Goal: Information Seeking & Learning: Learn about a topic

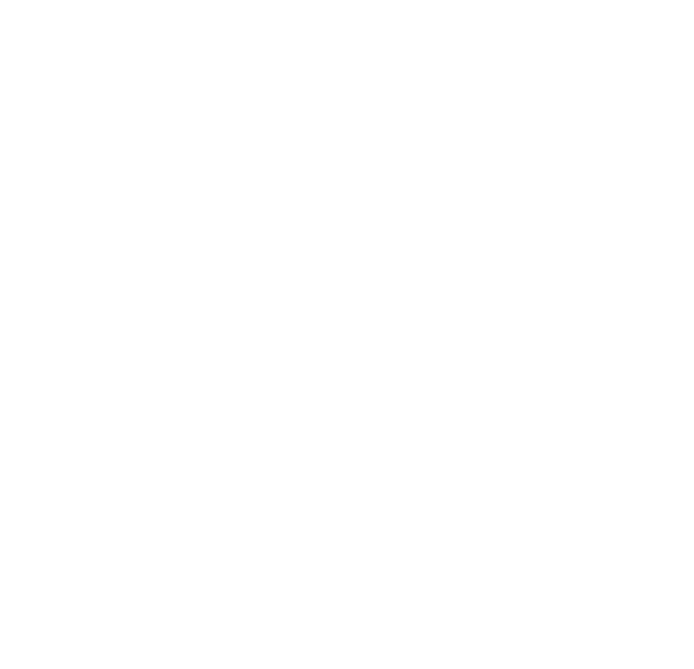
click at [623, 197] on icon at bounding box center [626, 196] width 31 height 26
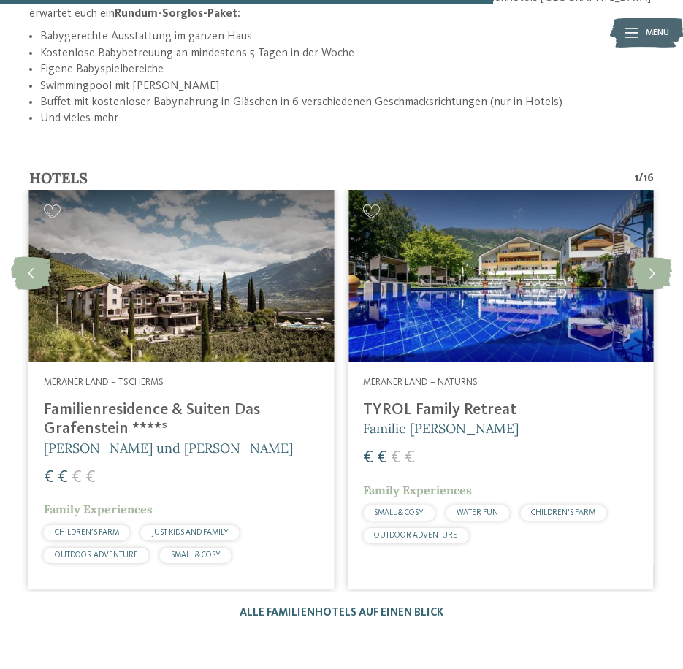
scroll to position [2439, 0]
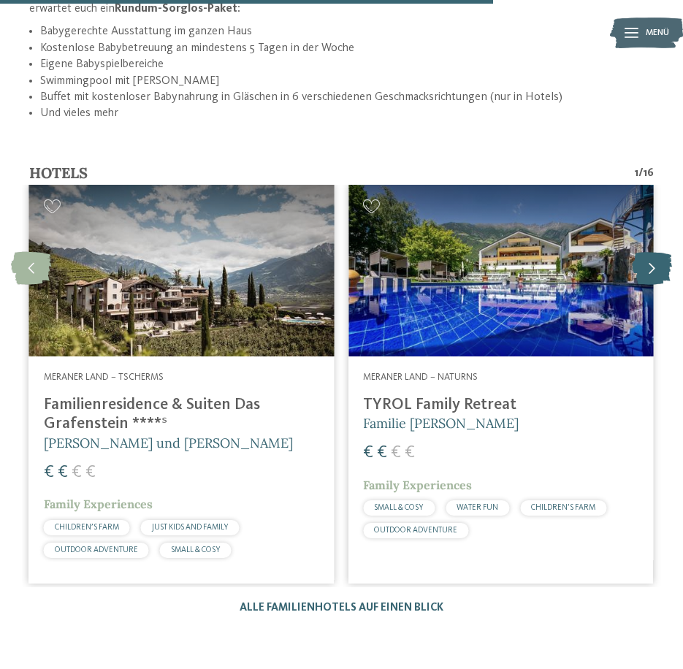
click at [659, 252] on icon at bounding box center [652, 268] width 40 height 33
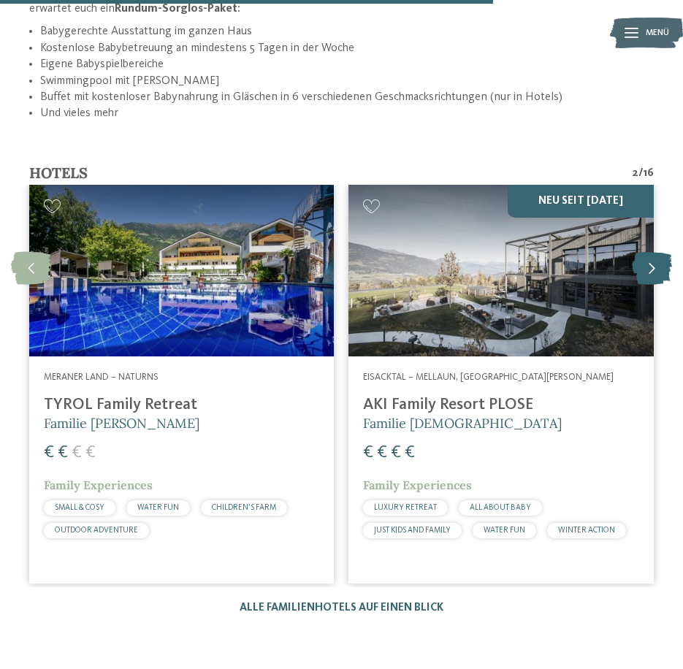
click at [651, 252] on icon at bounding box center [652, 268] width 40 height 33
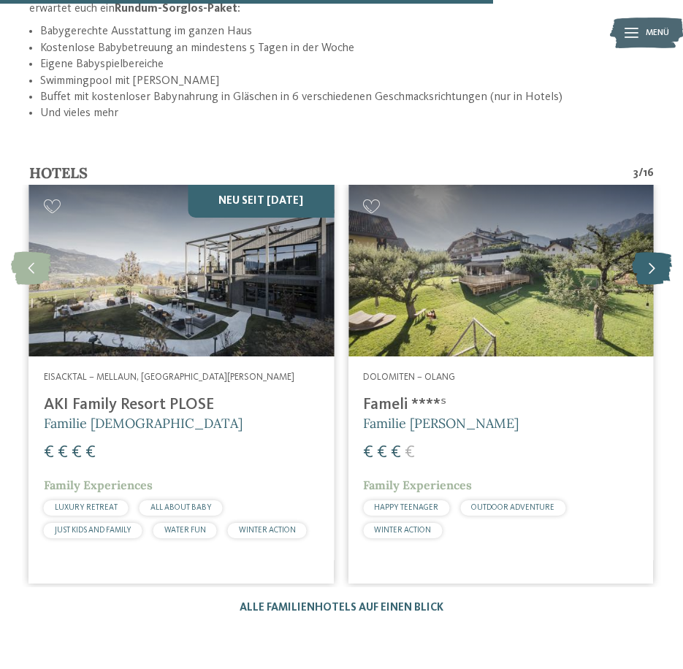
click at [651, 252] on icon at bounding box center [652, 268] width 40 height 33
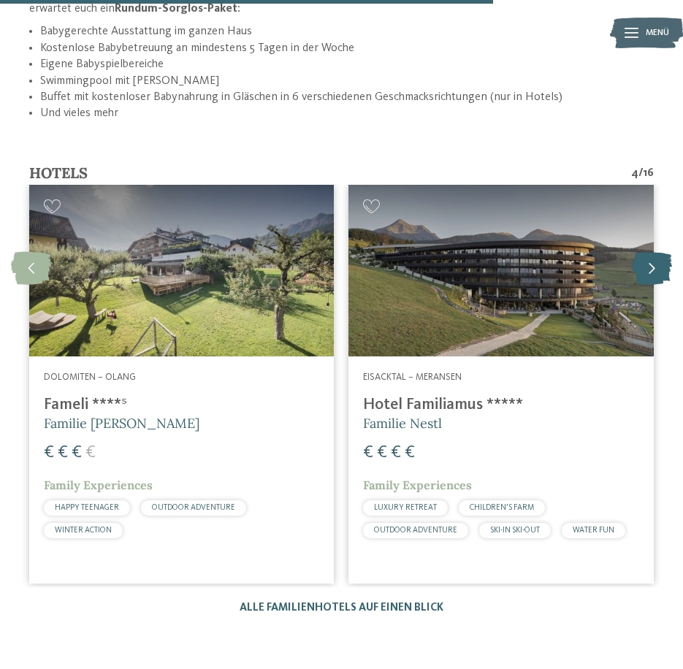
click at [651, 252] on icon at bounding box center [652, 268] width 40 height 33
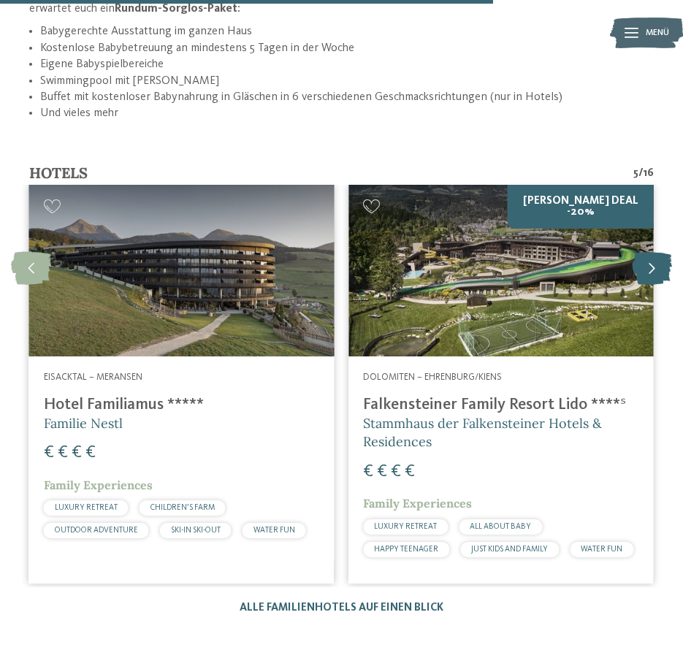
click at [651, 252] on icon at bounding box center [652, 268] width 40 height 33
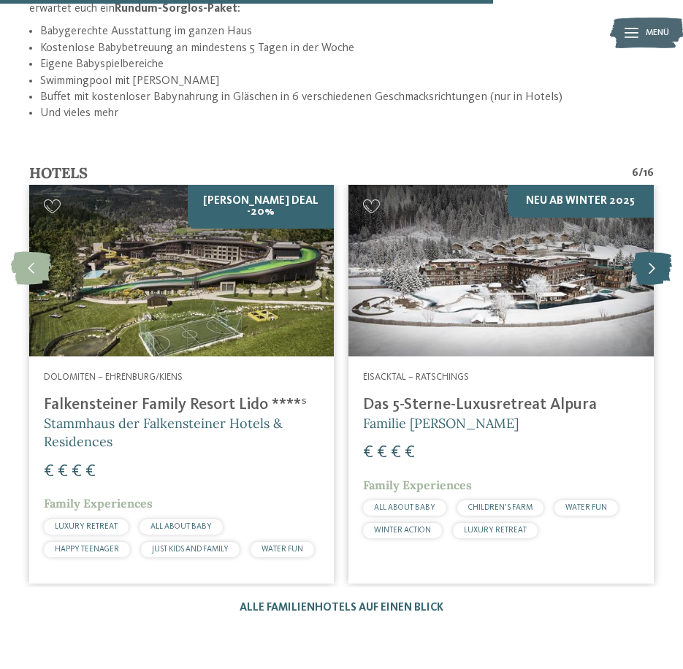
click at [653, 252] on icon at bounding box center [652, 268] width 40 height 33
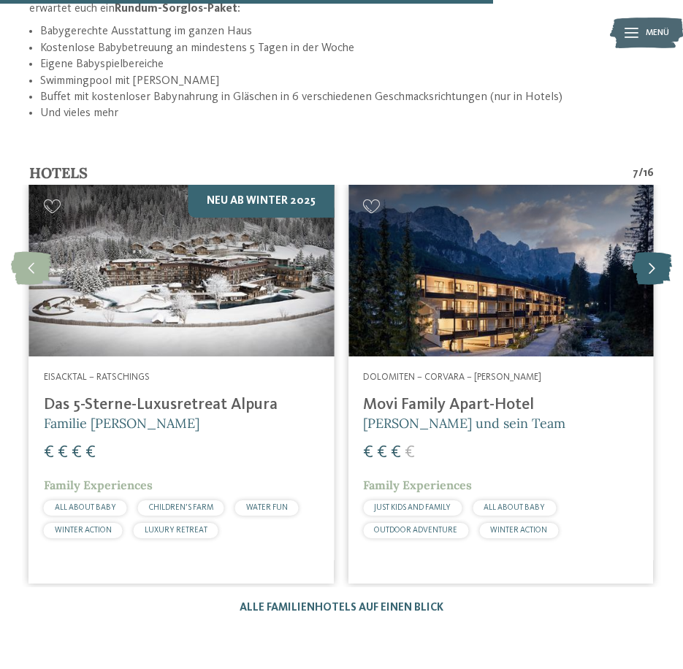
click at [653, 252] on icon at bounding box center [652, 268] width 40 height 33
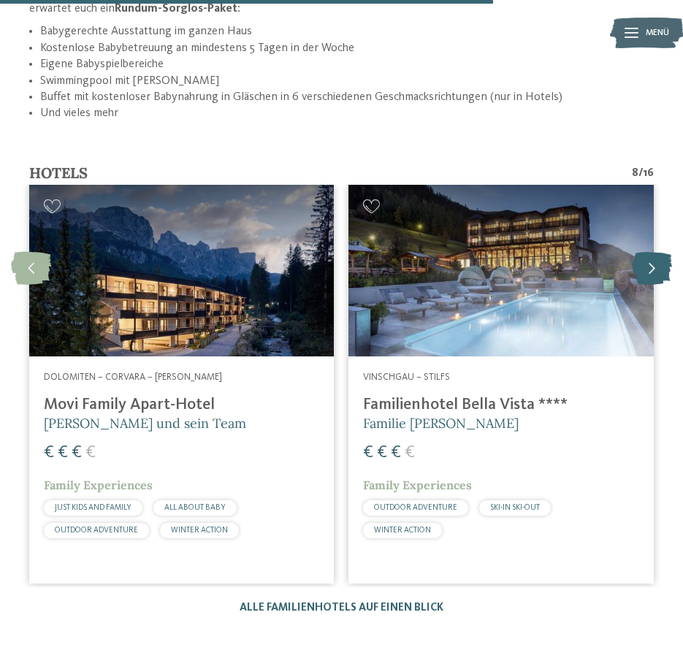
click at [653, 252] on icon at bounding box center [652, 268] width 40 height 33
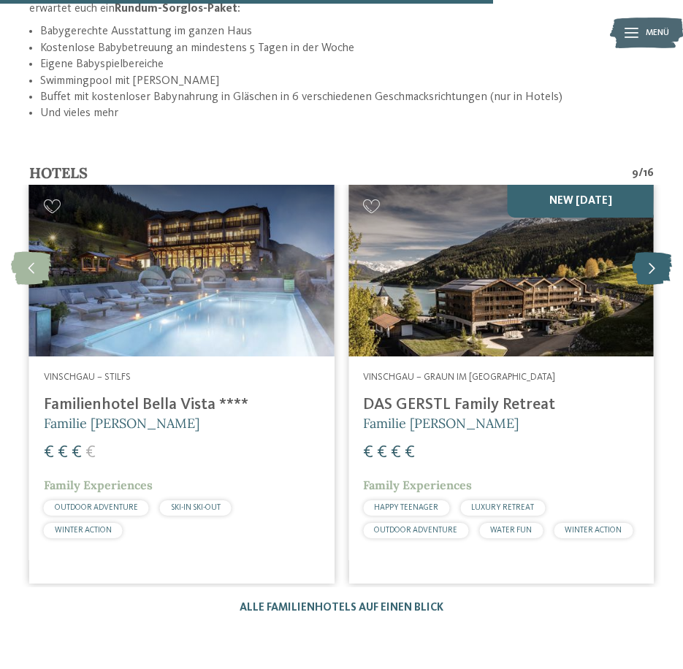
click at [653, 252] on icon at bounding box center [652, 268] width 40 height 33
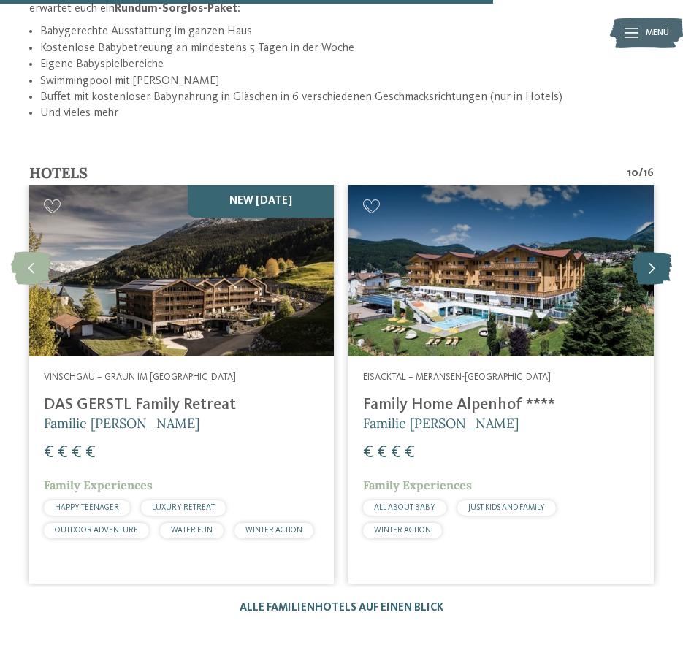
click at [653, 252] on icon at bounding box center [652, 268] width 40 height 33
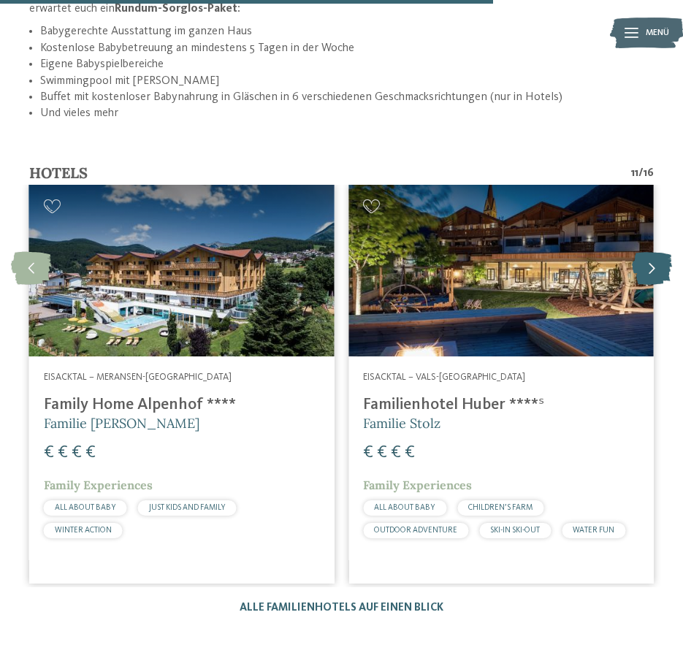
click at [653, 252] on icon at bounding box center [652, 268] width 40 height 33
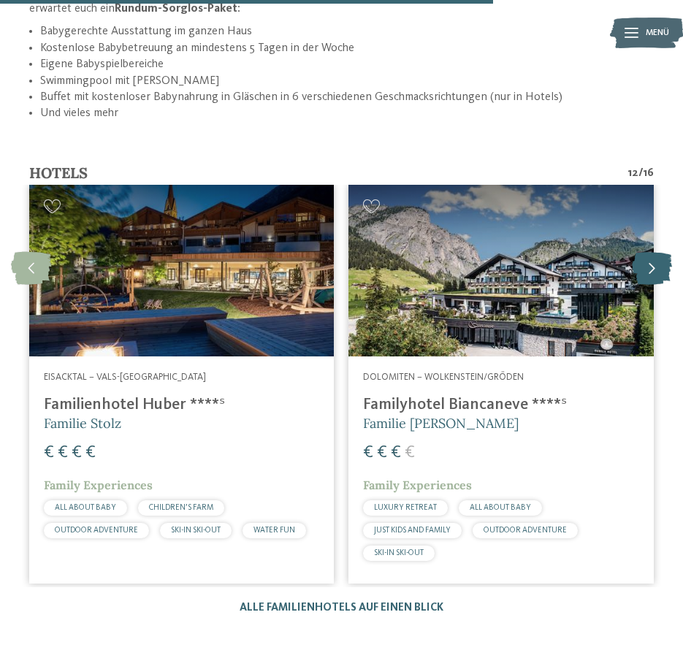
click at [653, 252] on icon at bounding box center [652, 268] width 40 height 33
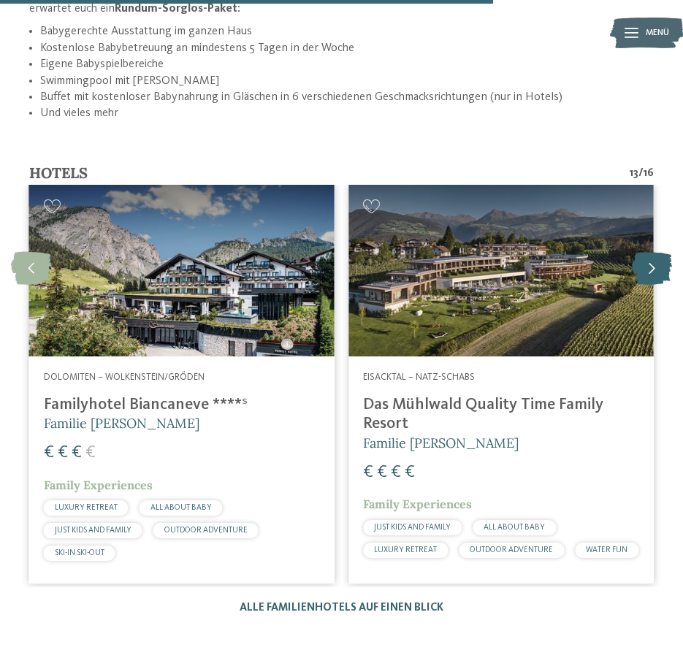
click at [653, 252] on icon at bounding box center [652, 268] width 40 height 33
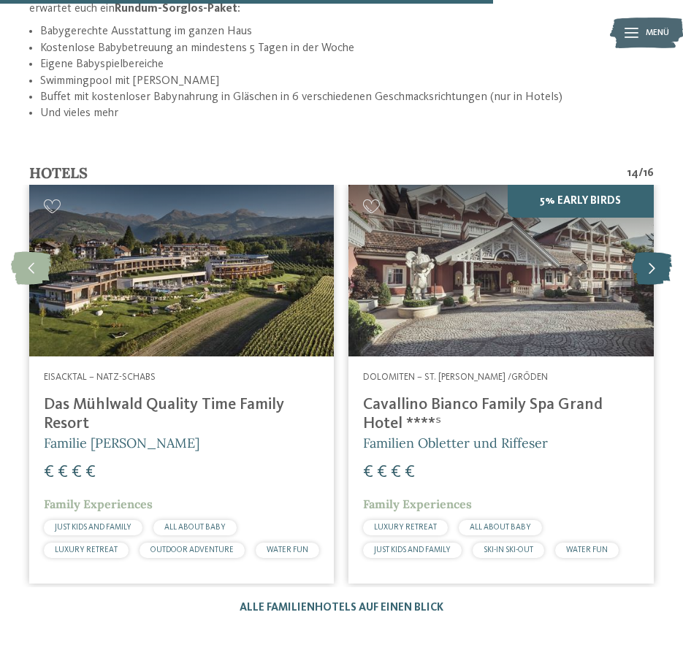
click at [653, 252] on icon at bounding box center [652, 268] width 40 height 33
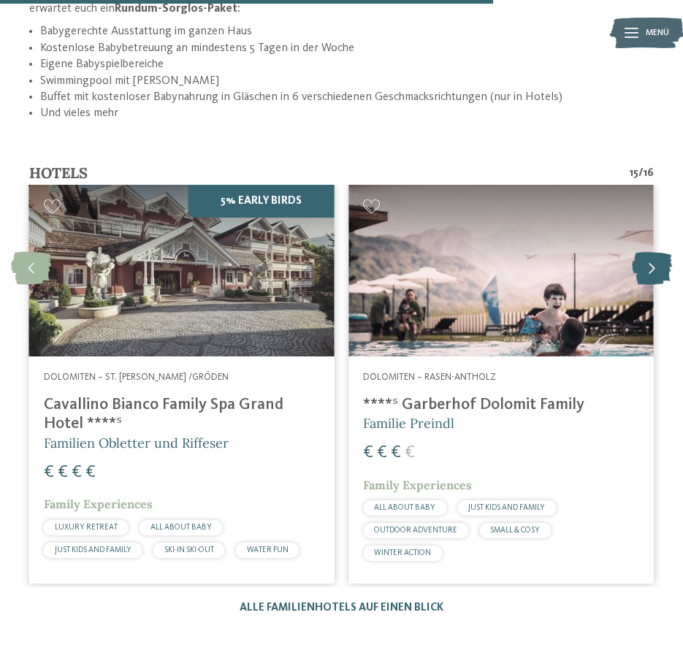
click at [653, 252] on icon at bounding box center [652, 268] width 40 height 33
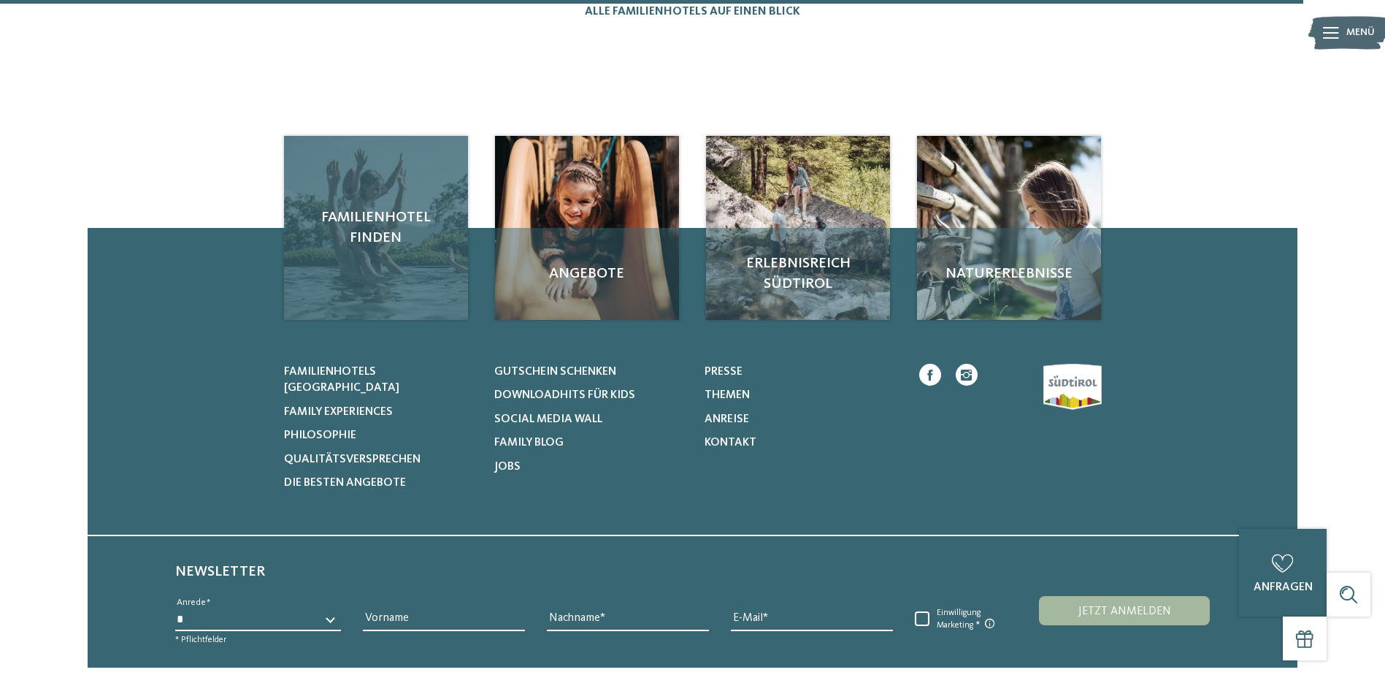
scroll to position [3153, 0]
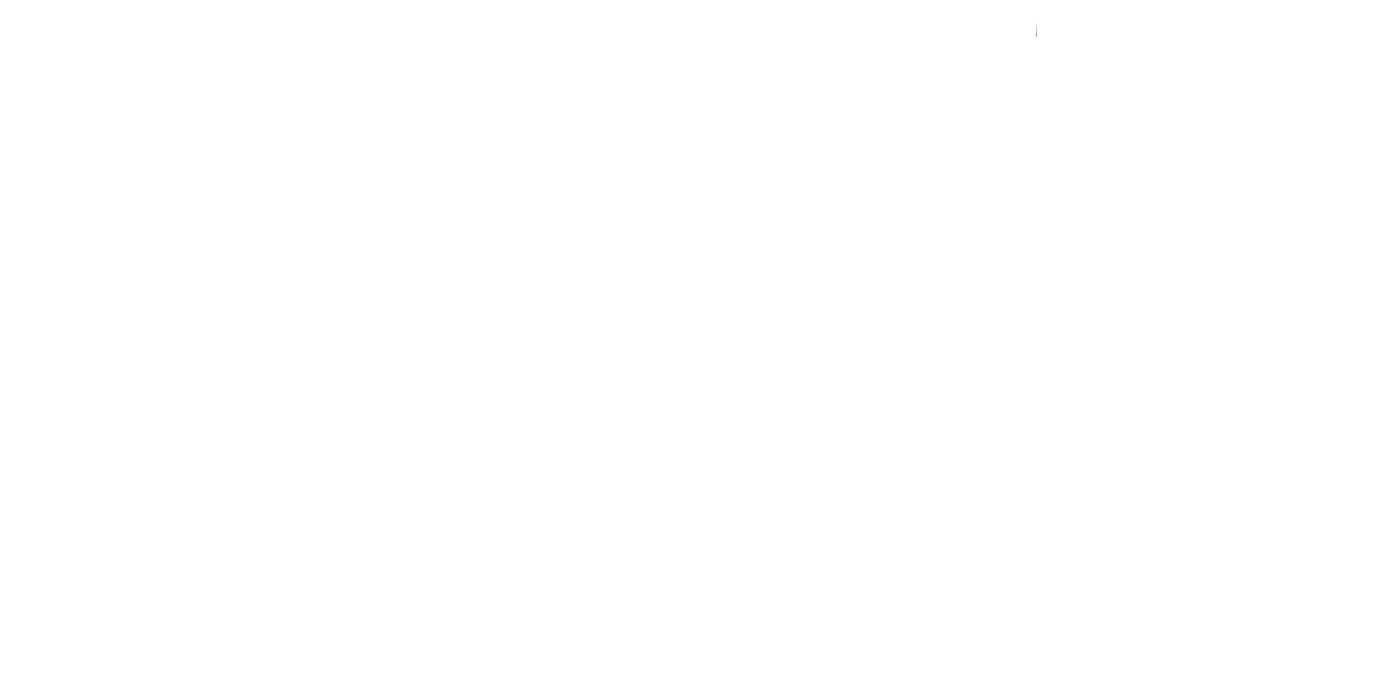
scroll to position [896, 0]
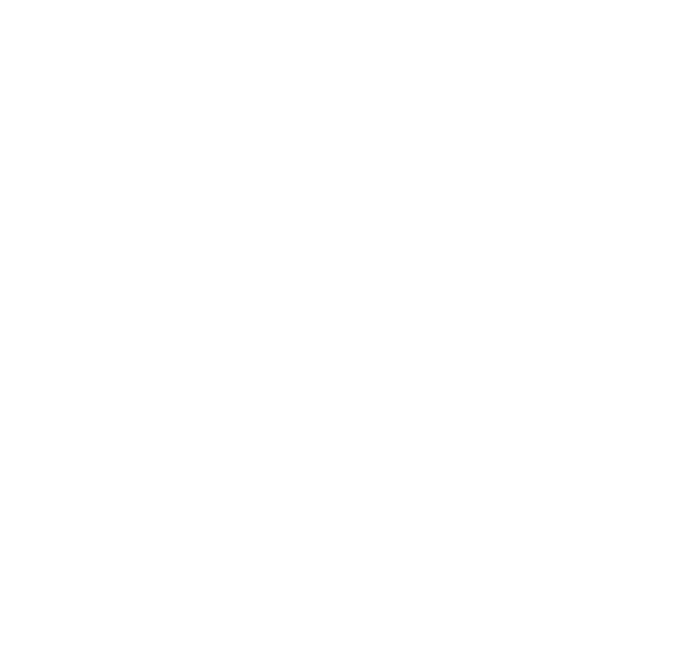
click at [84, 331] on span "www.tyrol.it" at bounding box center [93, 332] width 85 height 11
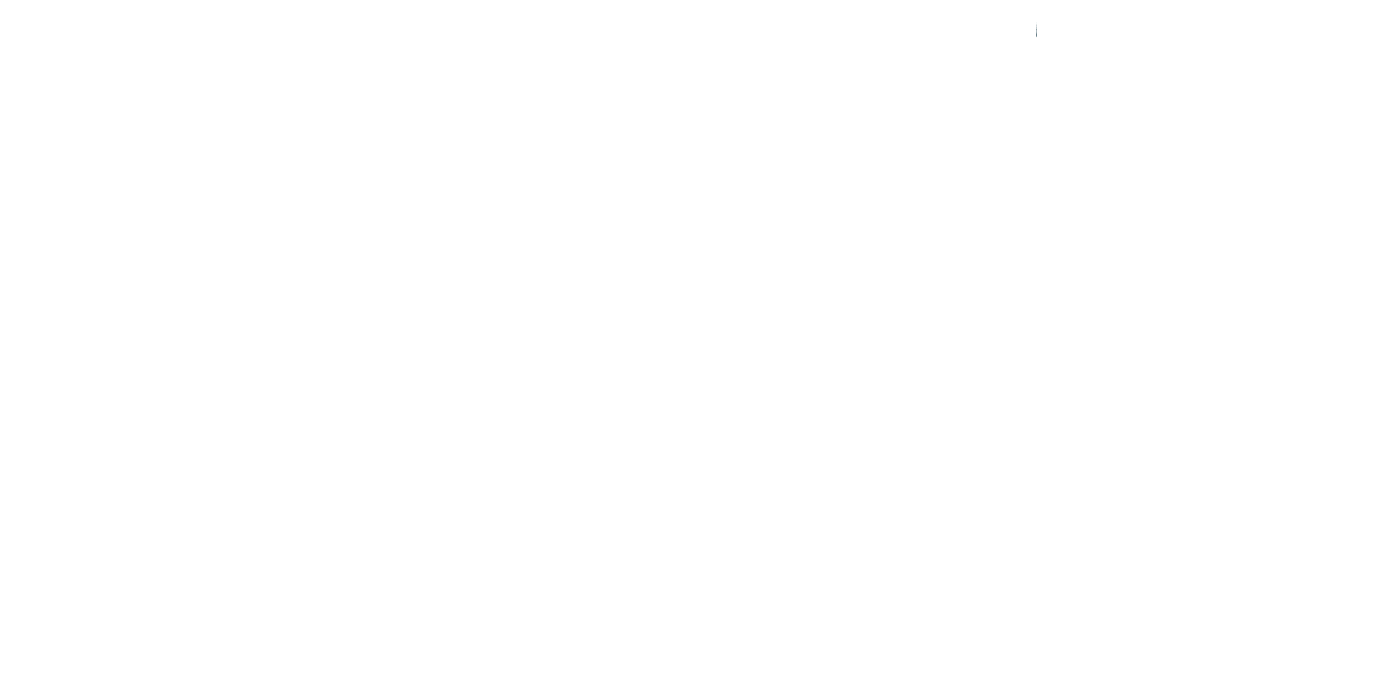
scroll to position [902, 0]
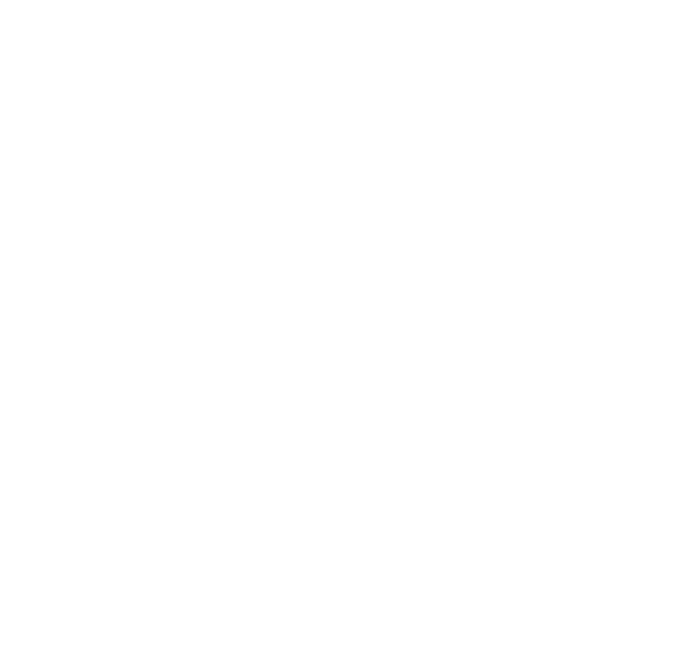
click at [104, 420] on span "www.falkensteiner.com/lido" at bounding box center [106, 425] width 110 height 11
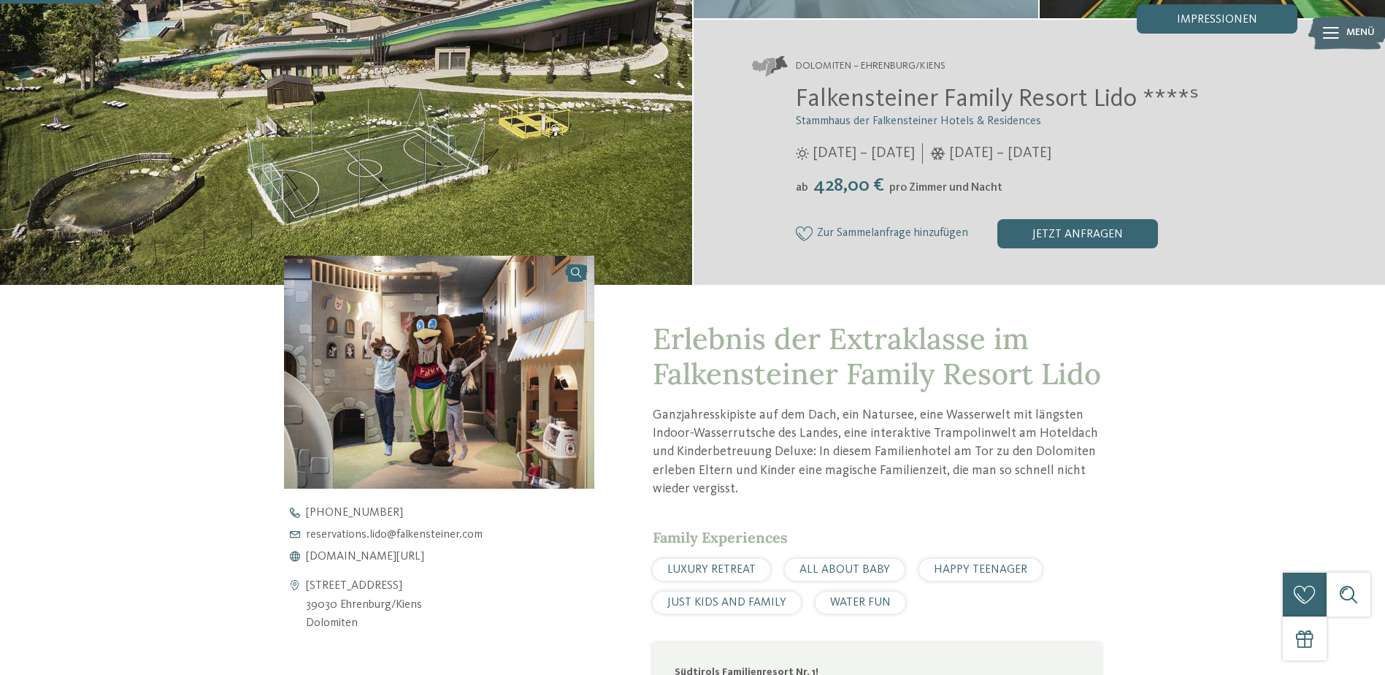
scroll to position [267, 0]
